Goal: Task Accomplishment & Management: Manage account settings

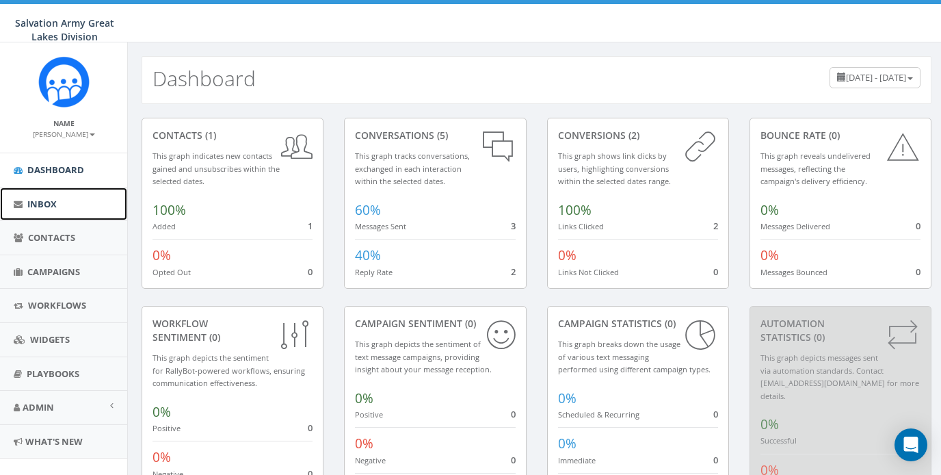
click at [46, 207] on span "Inbox" at bounding box center [41, 204] width 29 height 12
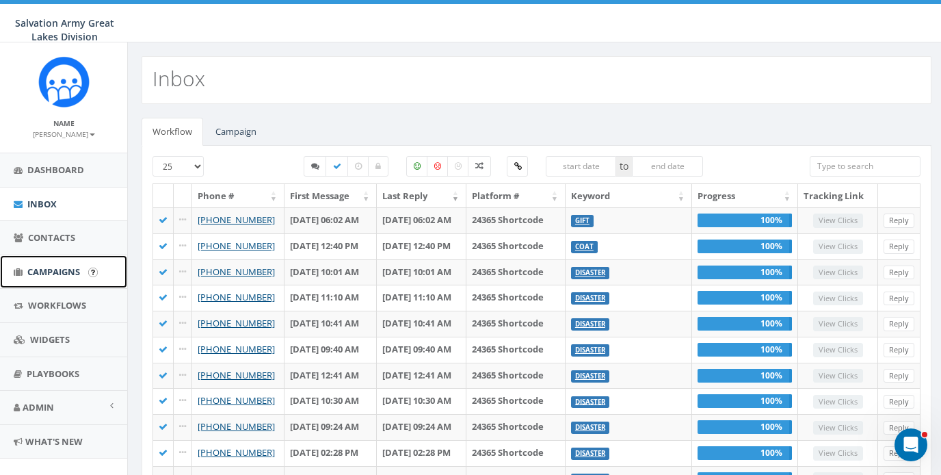
click at [45, 273] on span "Campaigns" at bounding box center [53, 271] width 53 height 12
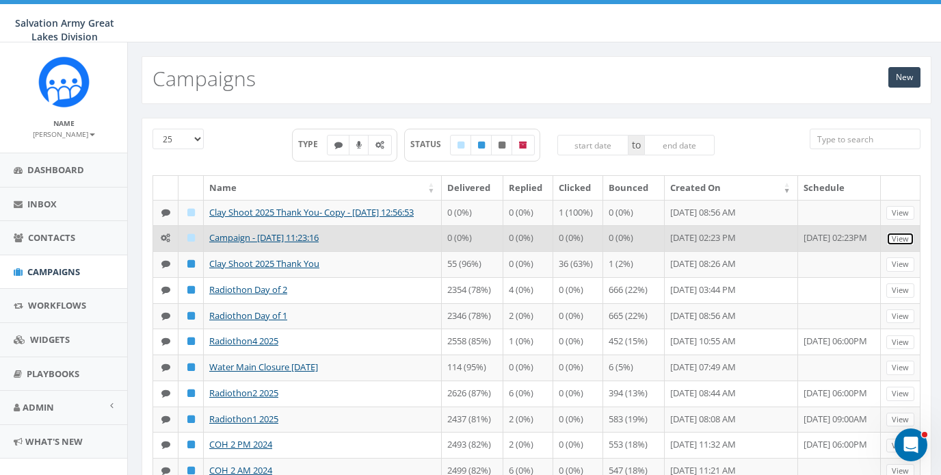
click at [904, 246] on link "View" at bounding box center [900, 239] width 28 height 14
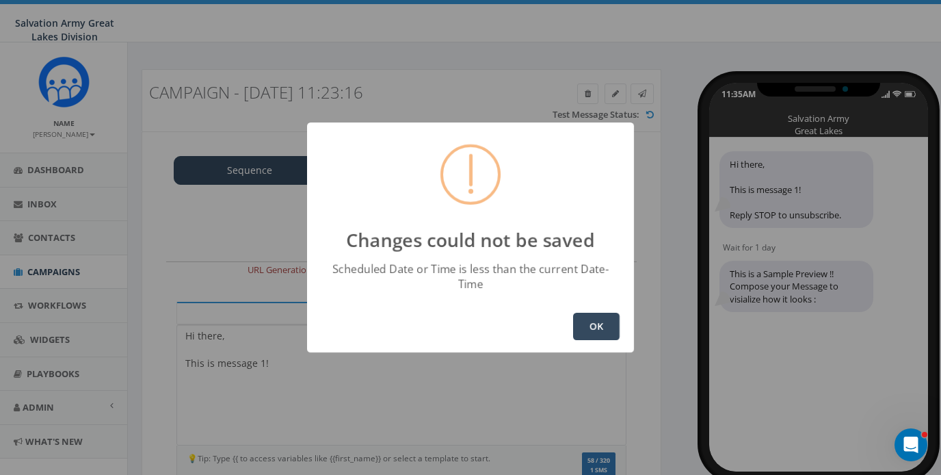
click at [581, 328] on button "OK" at bounding box center [596, 326] width 47 height 27
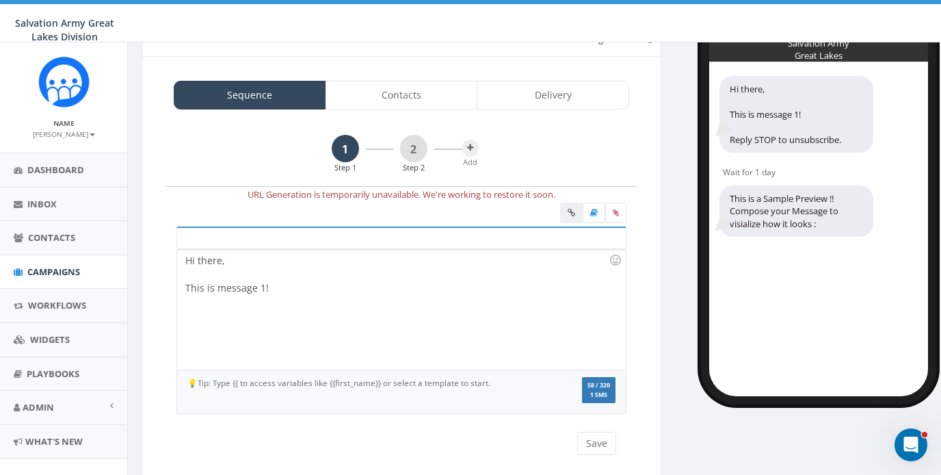
scroll to position [88, 0]
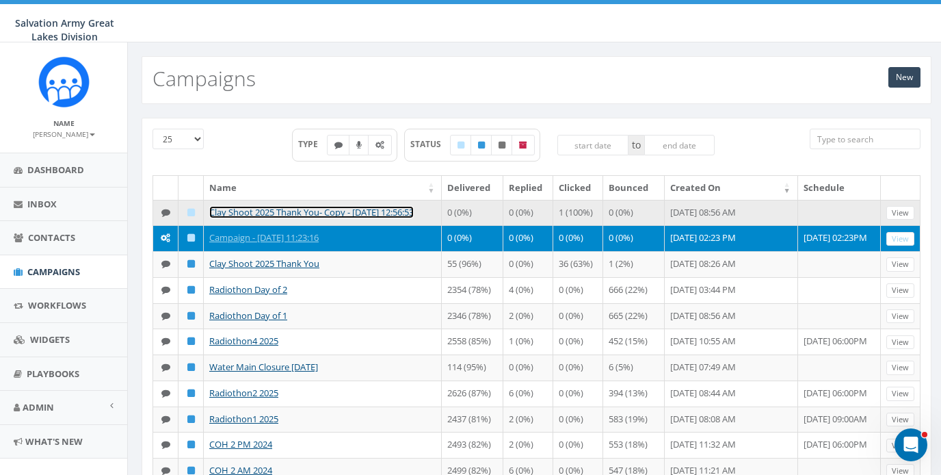
click at [316, 215] on link "Clay Shoot 2025 Thank You- Copy - [DATE] 12:56:53" at bounding box center [311, 212] width 204 height 12
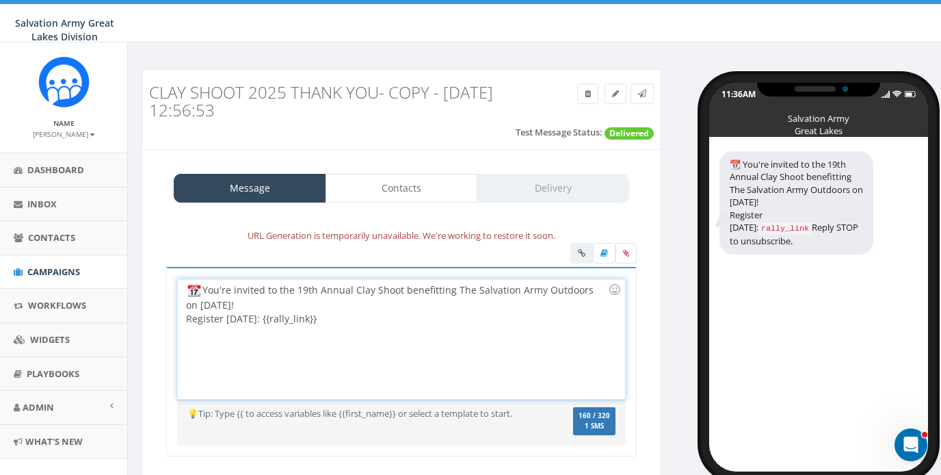
click at [334, 321] on div "You're invited to the 19th Annual Clay Shoot benefitting The Salvation Army Out…" at bounding box center [401, 339] width 447 height 120
click at [617, 91] on icon at bounding box center [615, 94] width 7 height 8
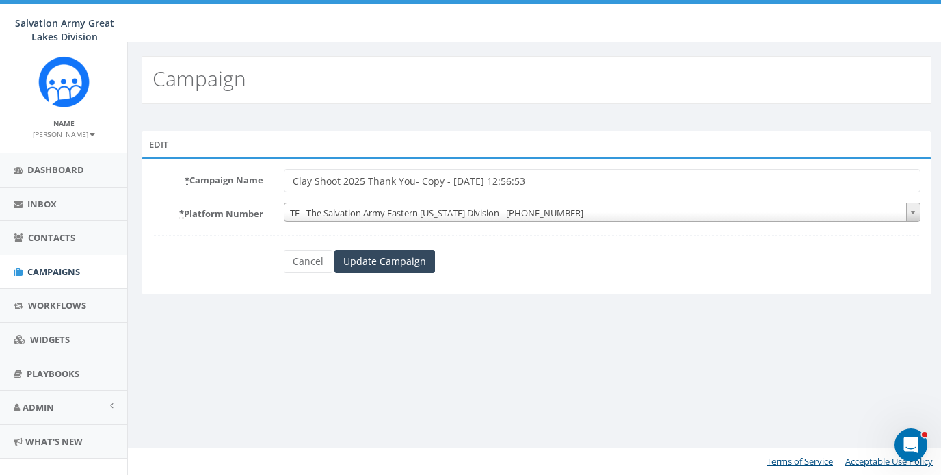
drag, startPoint x: 571, startPoint y: 183, endPoint x: 360, endPoint y: 181, distance: 210.7
click at [360, 181] on input "Clay Shoot 2025 Thank You- Copy - 2025-09-05 12:56:53" at bounding box center [602, 180] width 637 height 23
type input "Clay Shoot 2026 Save the Date"
click at [402, 263] on input "Update Campaign" at bounding box center [384, 261] width 101 height 23
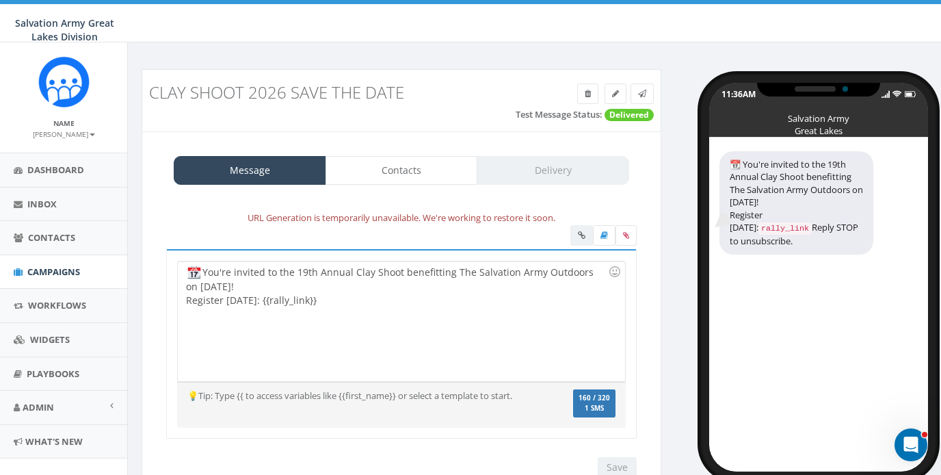
click at [479, 233] on div at bounding box center [401, 237] width 491 height 24
click at [363, 313] on div "You're invited to the 19th Annual Clay Shoot benefitting The Salvation Army Out…" at bounding box center [401, 321] width 447 height 120
click at [536, 216] on div "URL Generation is temporarily unavailable. We're working to restore it soon." at bounding box center [401, 218] width 491 height 16
click at [648, 97] on link at bounding box center [642, 93] width 23 height 21
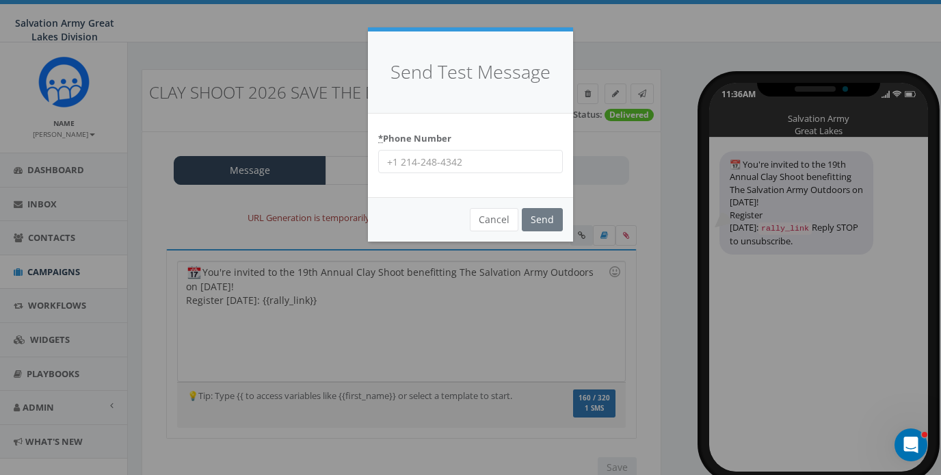
click at [506, 159] on input "* Phone Number" at bounding box center [470, 161] width 185 height 23
type input "2485655341"
click at [546, 221] on input "Send" at bounding box center [542, 219] width 41 height 23
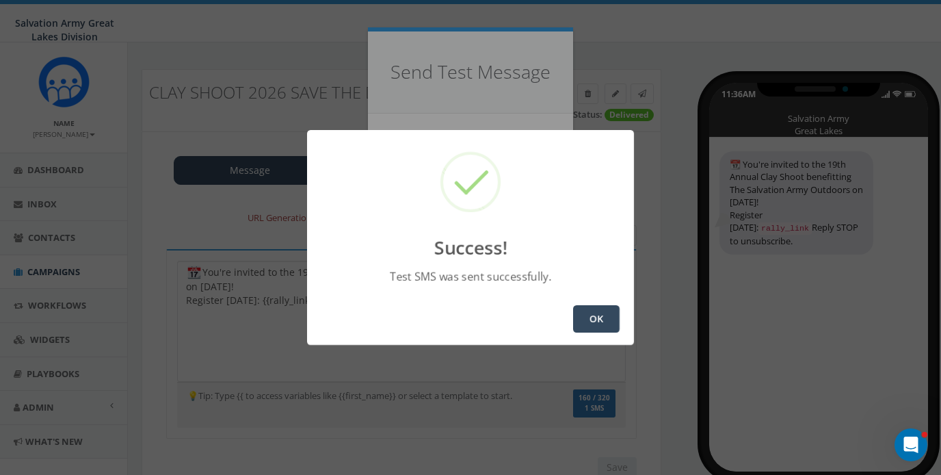
click at [598, 319] on button "OK" at bounding box center [596, 318] width 47 height 27
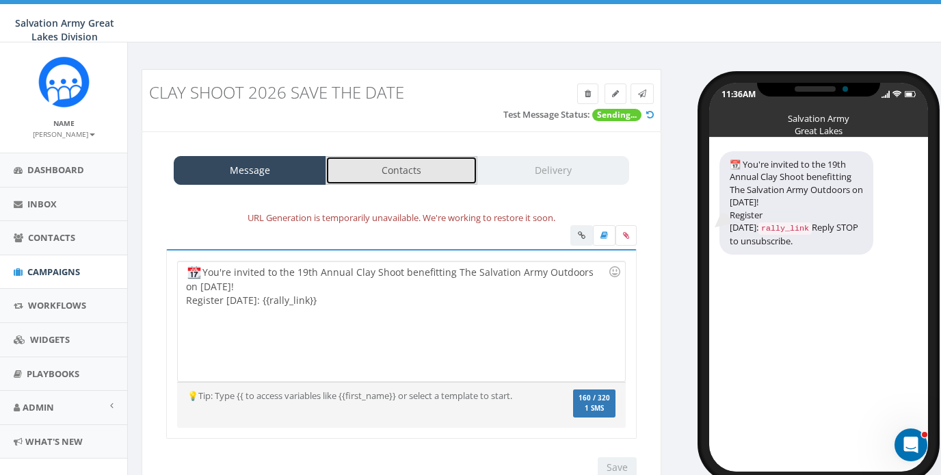
click at [391, 176] on link "Contacts" at bounding box center [402, 170] width 153 height 29
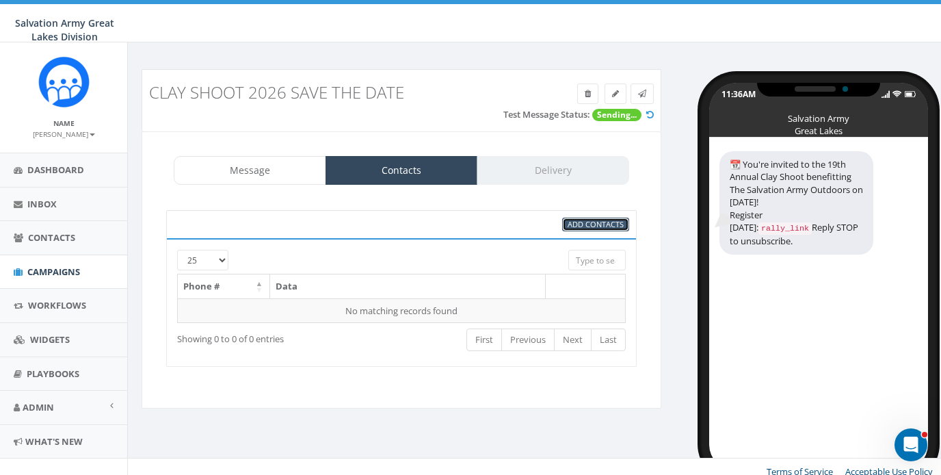
click at [598, 224] on span "Add Contacts" at bounding box center [596, 224] width 56 height 10
select select
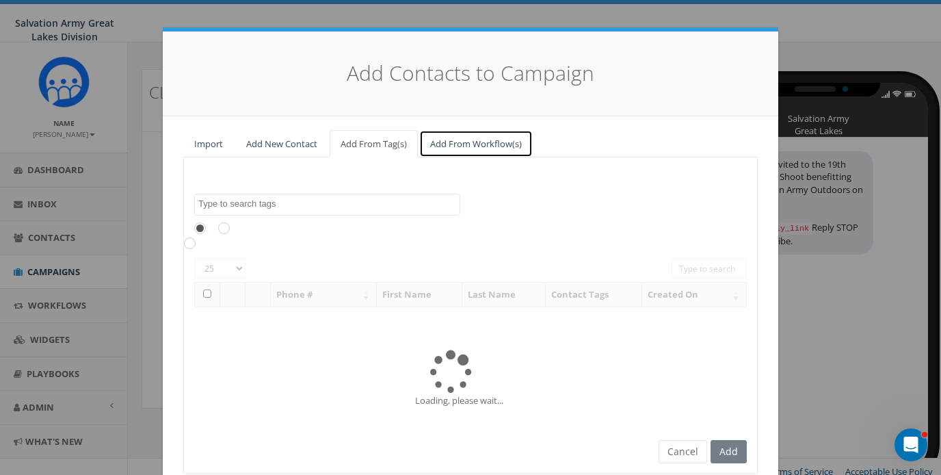
click at [475, 144] on link "Add From Workflow(s)" at bounding box center [476, 144] width 114 height 28
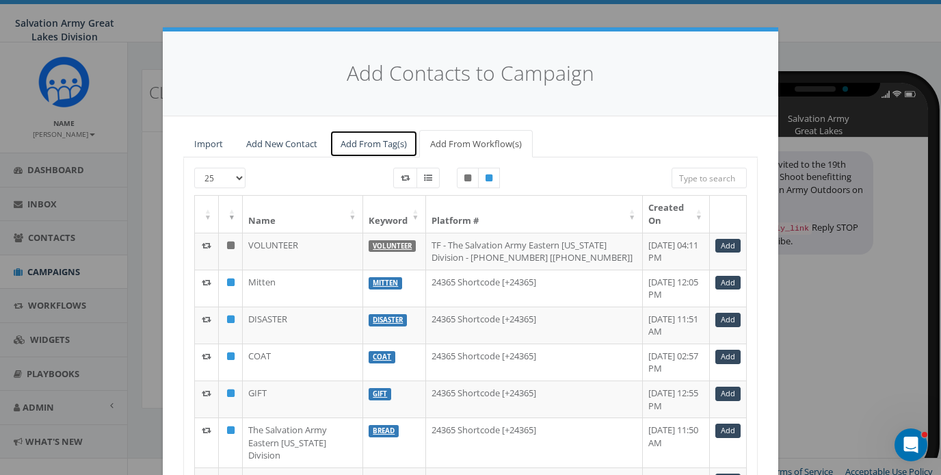
click at [380, 144] on link "Add From Tag(s)" at bounding box center [374, 144] width 88 height 28
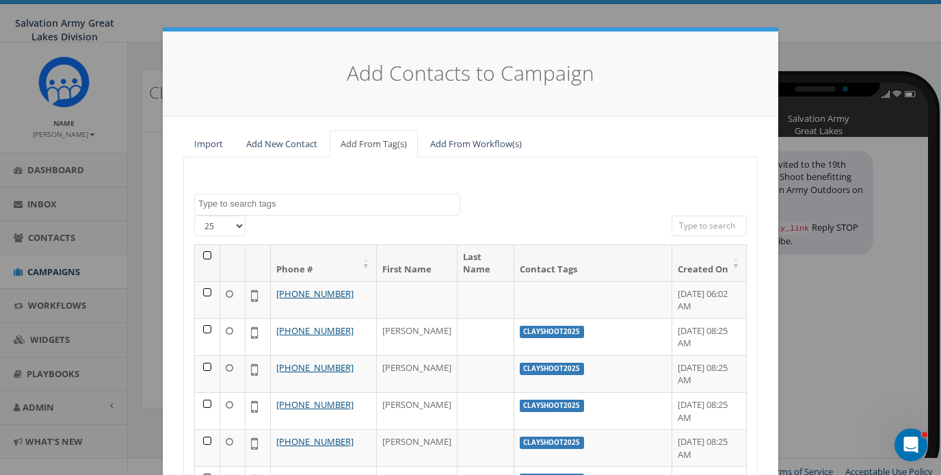
click at [339, 202] on textarea "Search" at bounding box center [328, 204] width 261 height 12
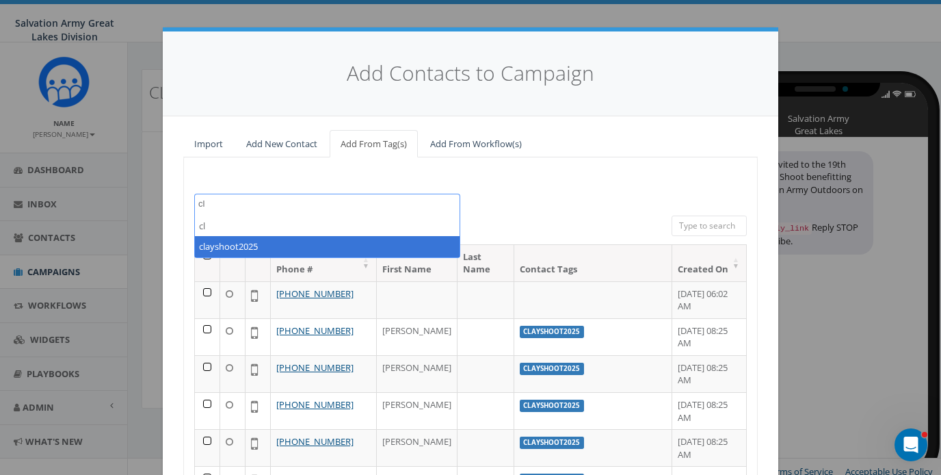
type textarea "cl"
select select "clayshoot2025"
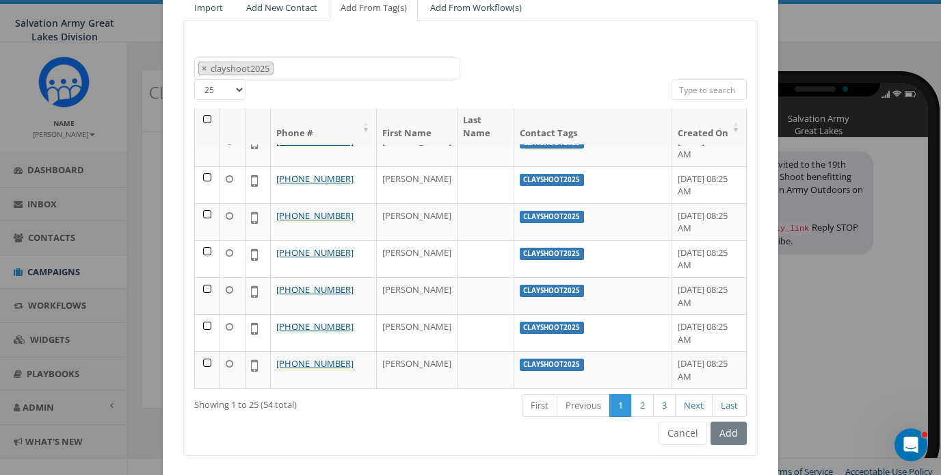
scroll to position [168, 0]
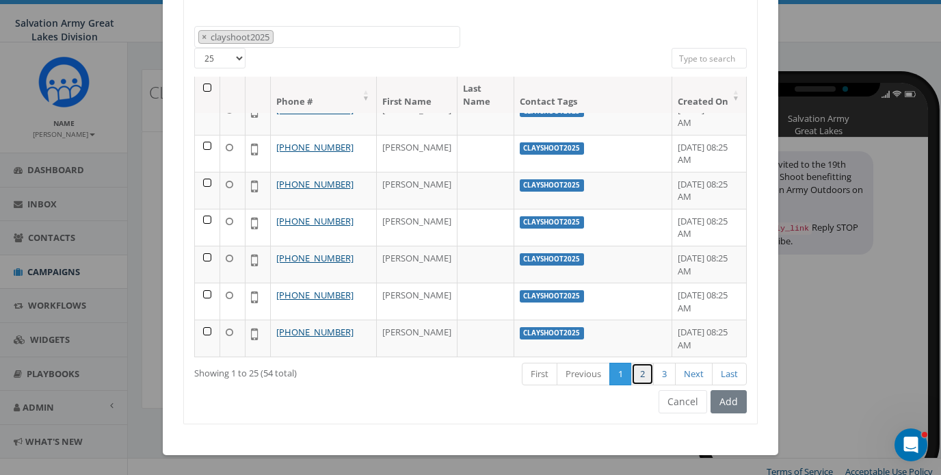
click at [644, 376] on link "2" at bounding box center [642, 373] width 23 height 23
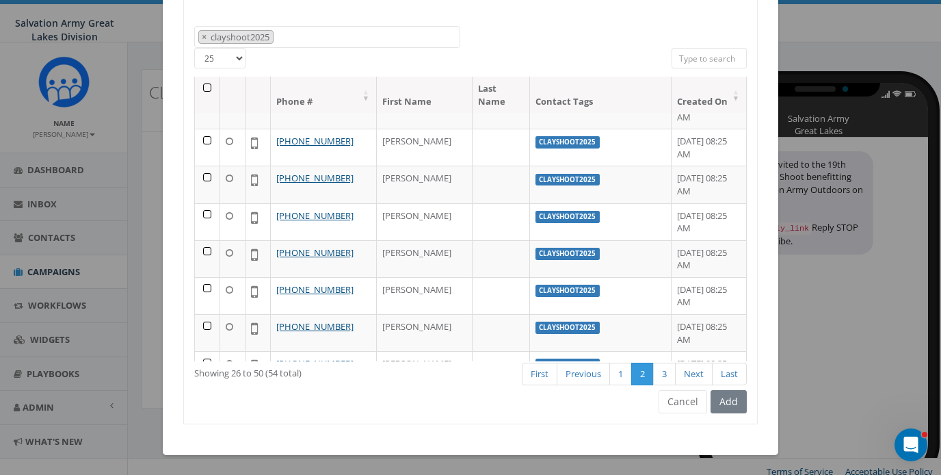
scroll to position [0, 0]
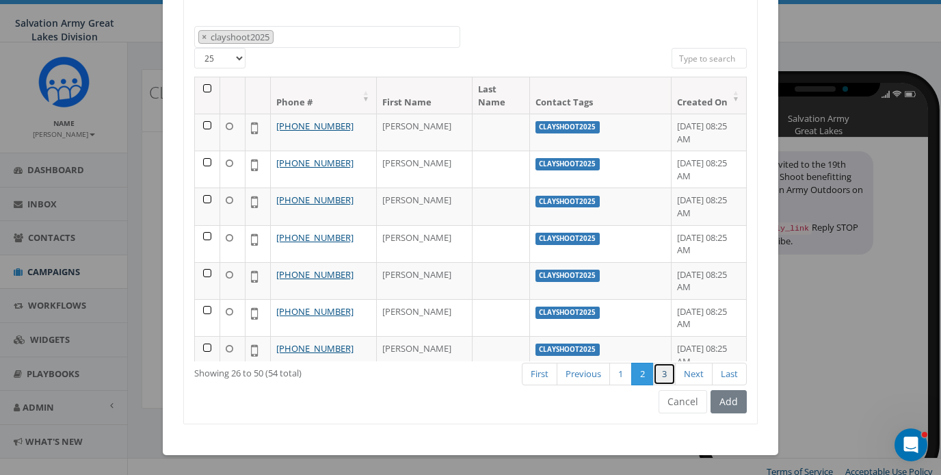
click at [663, 374] on link "3" at bounding box center [664, 373] width 23 height 23
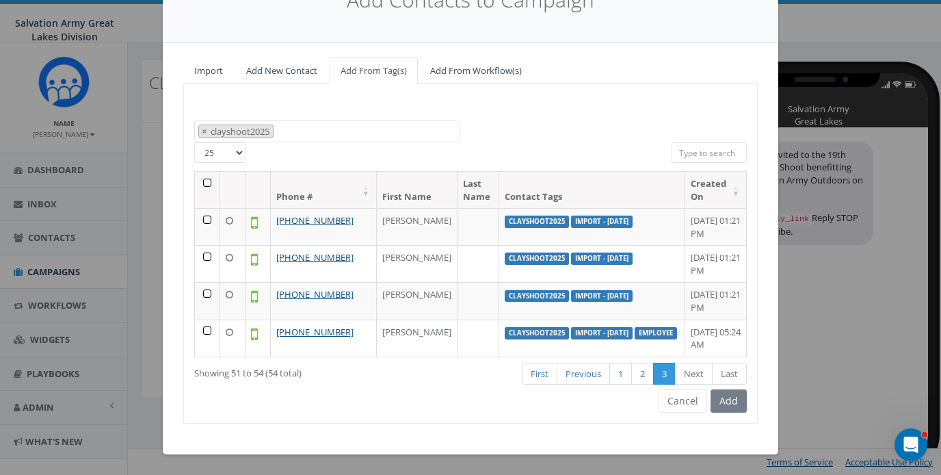
scroll to position [27, 0]
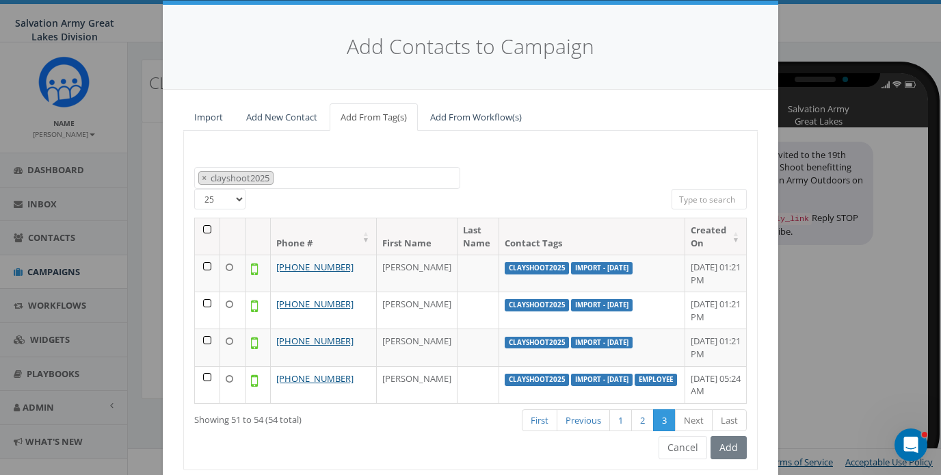
click at [206, 226] on th at bounding box center [207, 236] width 25 height 36
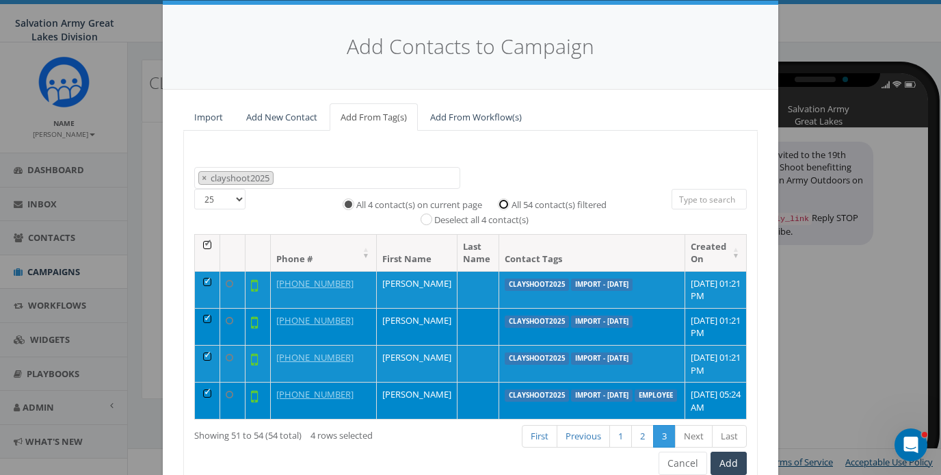
click at [505, 201] on input "All 54 contact(s) filtered" at bounding box center [507, 202] width 9 height 9
radio input "true"
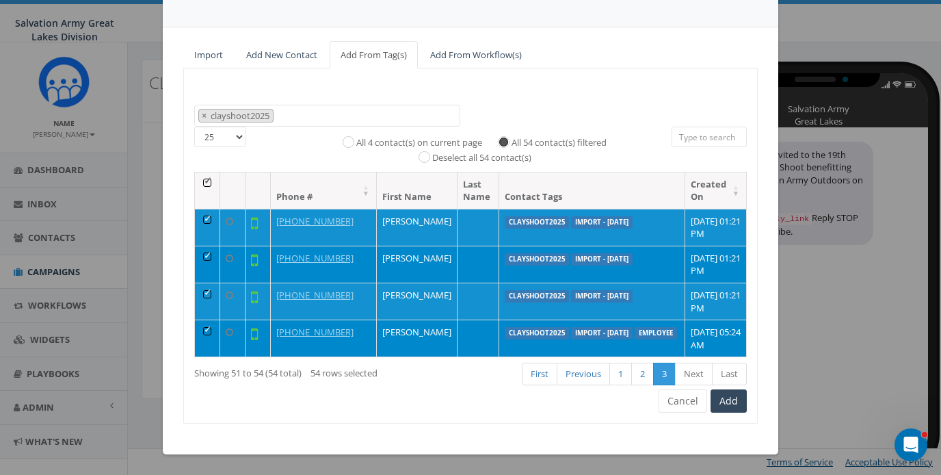
scroll to position [140, 0]
click at [732, 397] on button "Add" at bounding box center [729, 400] width 36 height 23
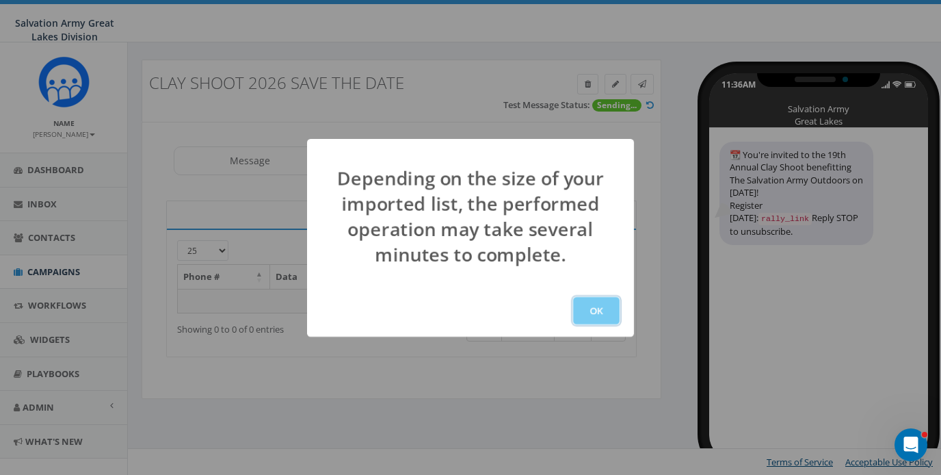
click at [603, 310] on button "OK" at bounding box center [596, 310] width 47 height 27
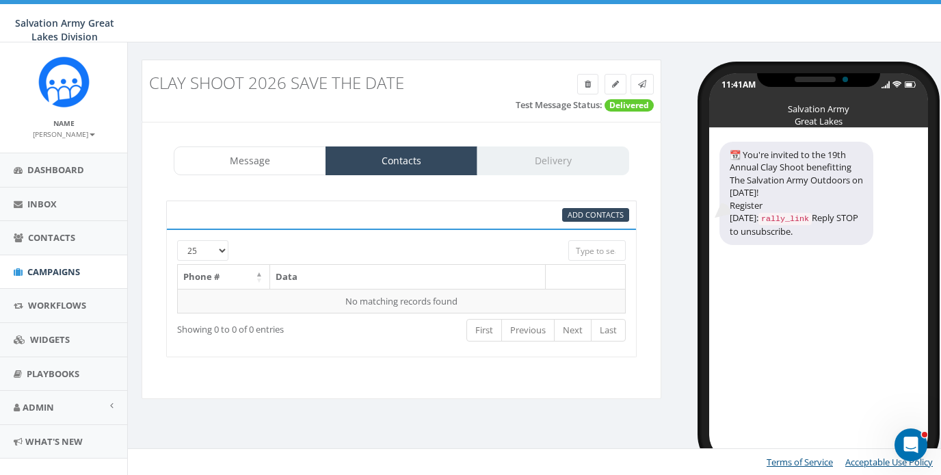
click at [659, 189] on div "Message Contacts Delivery URL Generation is temporarily unavailable. We're work…" at bounding box center [402, 260] width 520 height 277
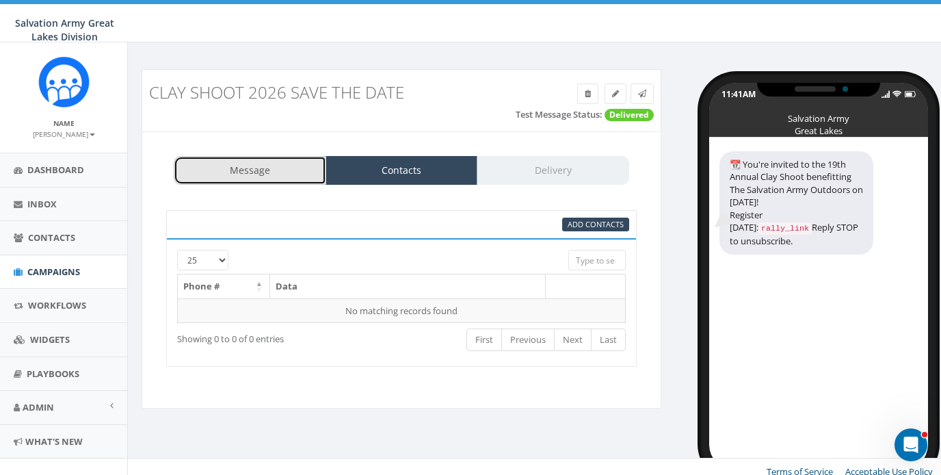
click at [280, 179] on link "Message" at bounding box center [250, 170] width 153 height 29
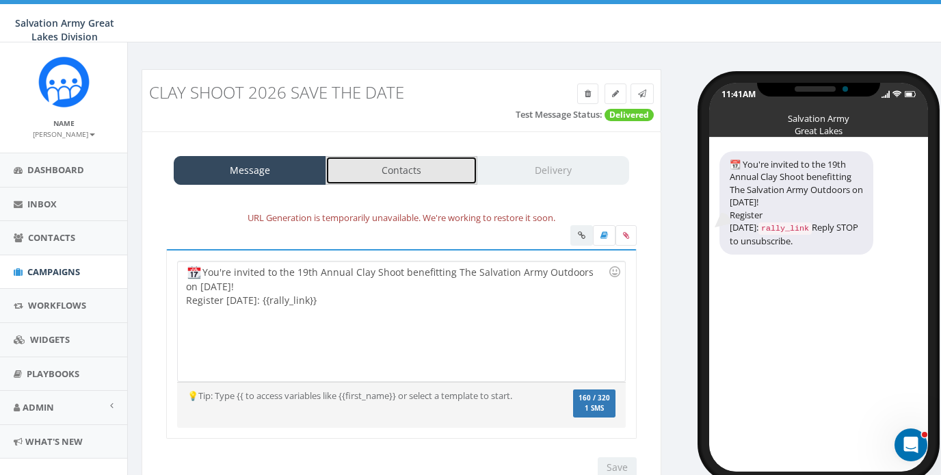
click at [384, 174] on link "Contacts" at bounding box center [402, 170] width 153 height 29
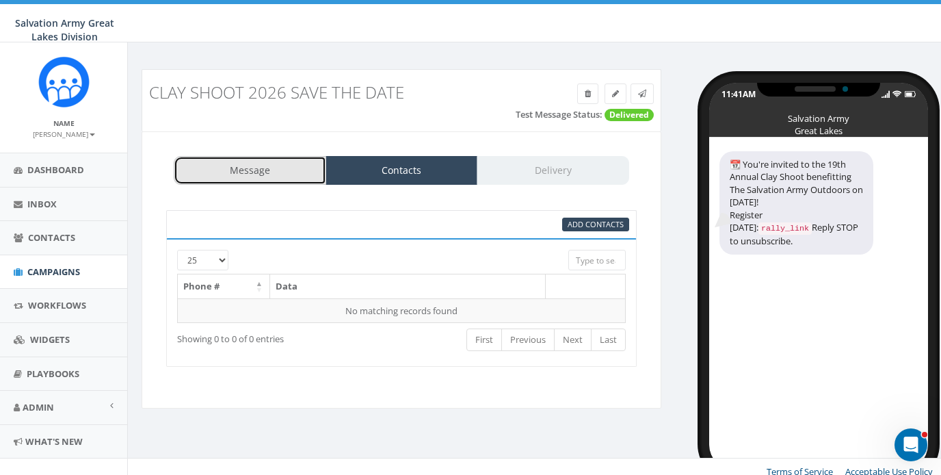
click at [274, 169] on link "Message" at bounding box center [250, 170] width 153 height 29
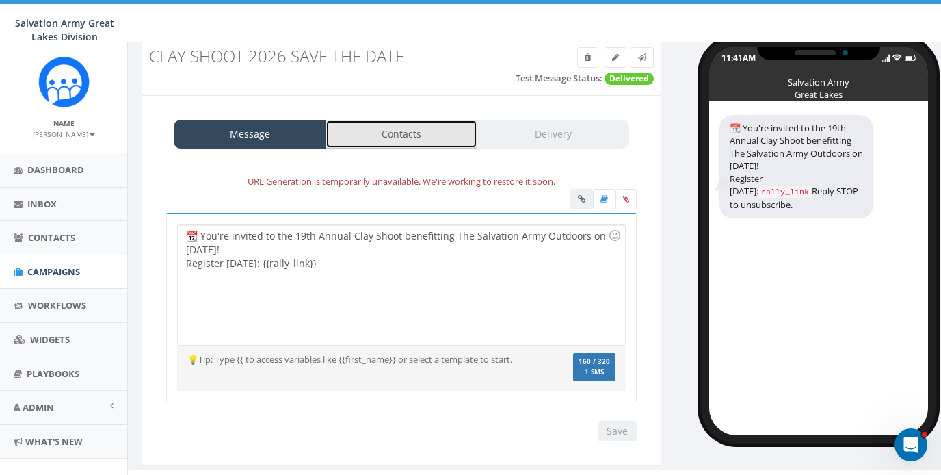
click at [422, 136] on link "Contacts" at bounding box center [402, 134] width 153 height 29
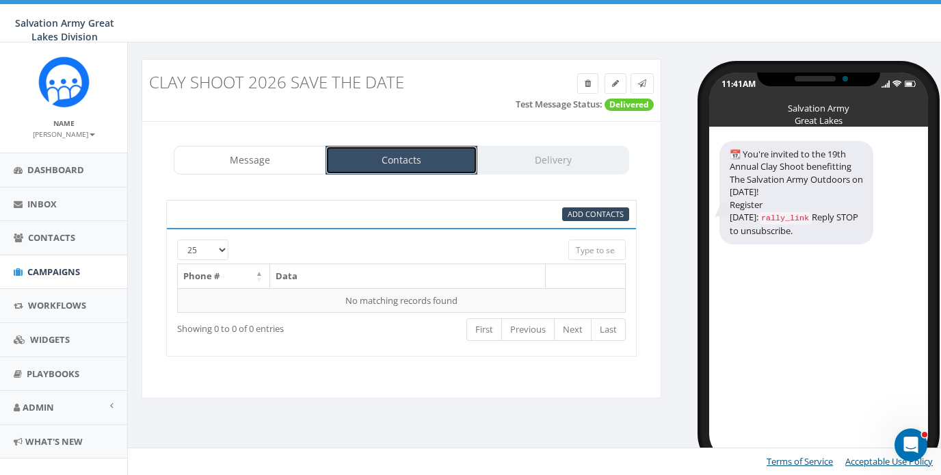
scroll to position [10, 0]
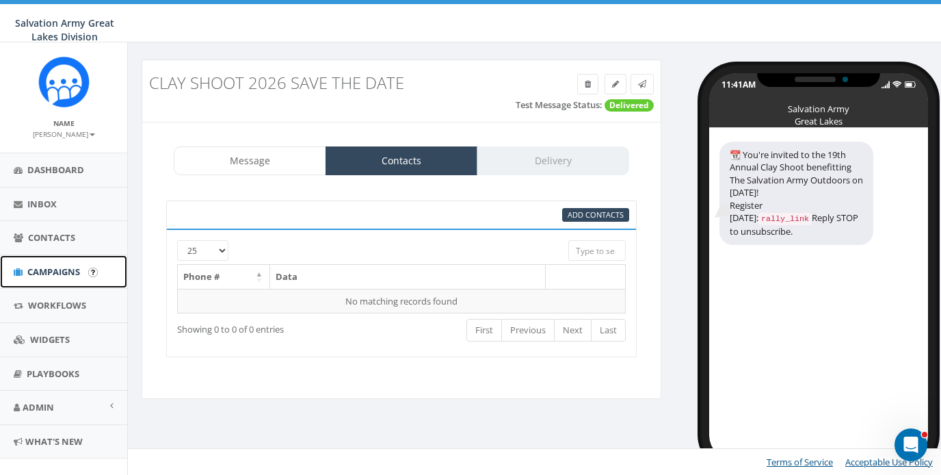
click at [34, 267] on span "Campaigns" at bounding box center [53, 271] width 53 height 12
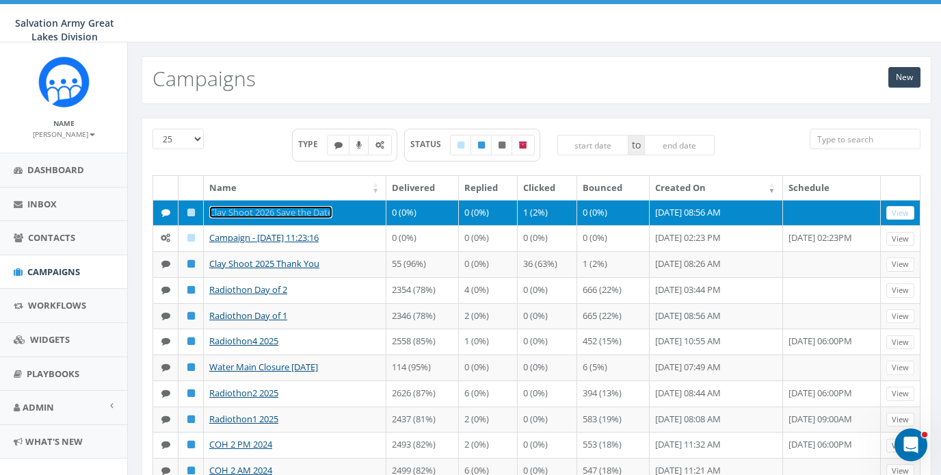
click at [290, 211] on link "Clay Shoot 2026 Save the Date" at bounding box center [270, 212] width 123 height 12
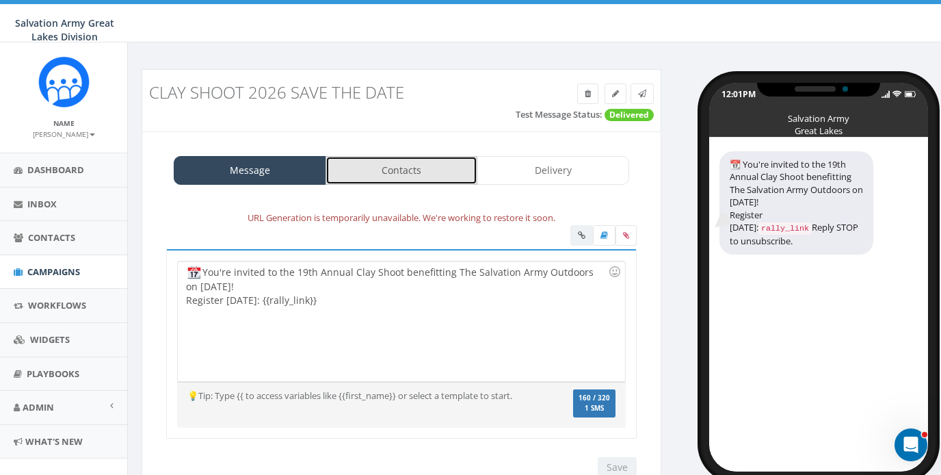
click at [397, 171] on link "Contacts" at bounding box center [402, 170] width 153 height 29
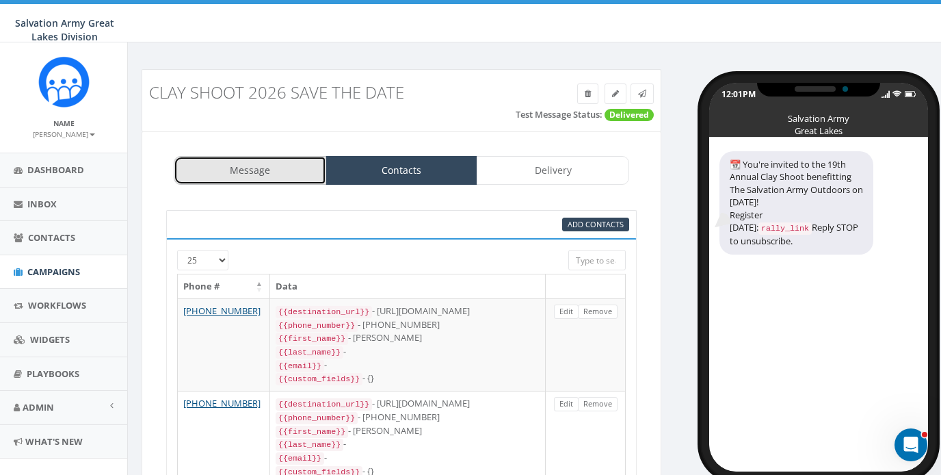
click at [278, 168] on link "Message" at bounding box center [250, 170] width 153 height 29
